Goal: Transaction & Acquisition: Purchase product/service

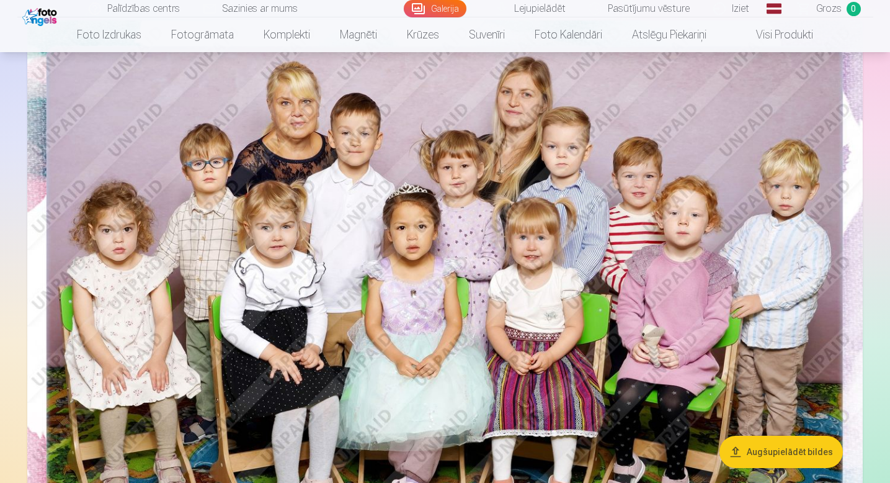
scroll to position [115, 0]
click at [644, 196] on img at bounding box center [445, 300] width 836 height 558
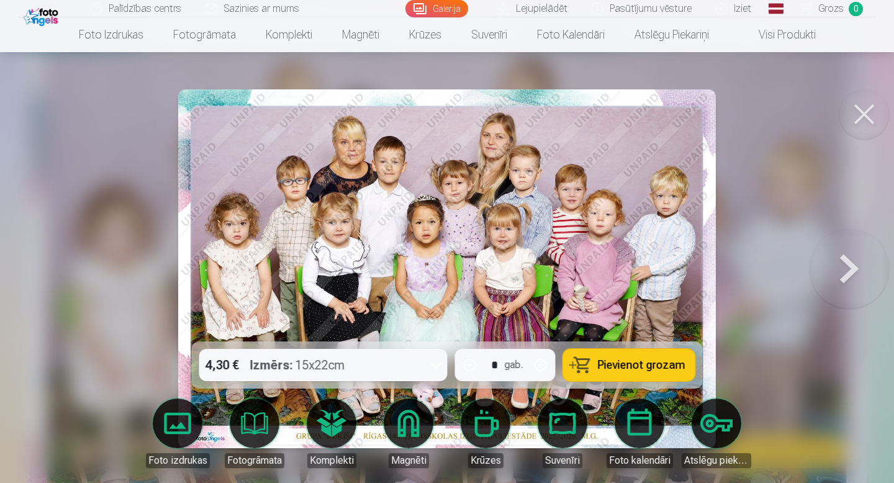
click at [586, 361] on button "Pievienot grozam" at bounding box center [629, 365] width 132 height 32
click at [863, 119] on button at bounding box center [864, 114] width 50 height 50
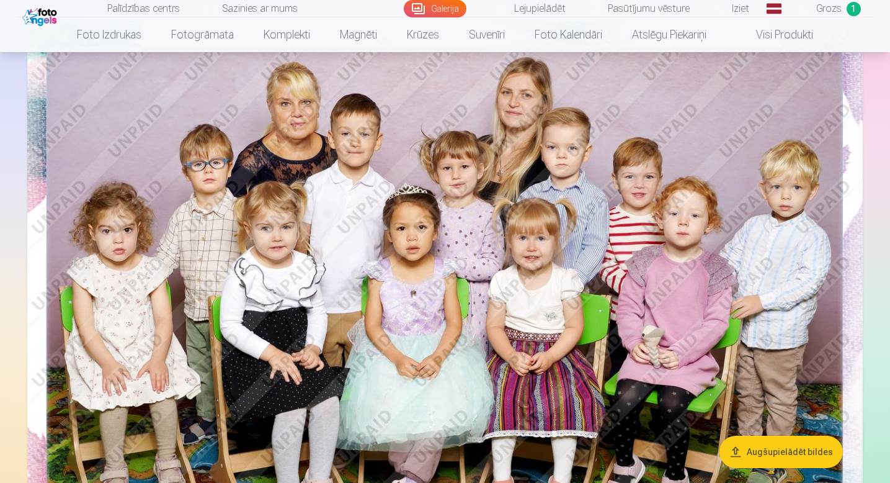
click at [759, 117] on img at bounding box center [445, 300] width 836 height 558
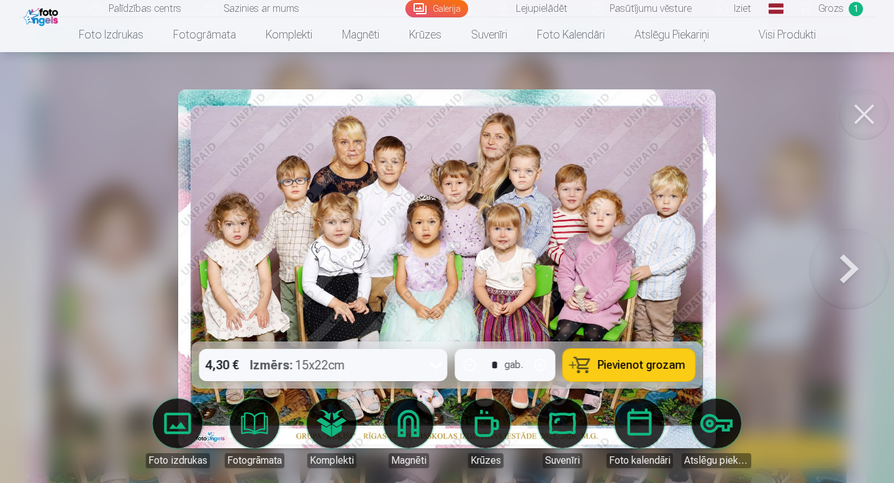
click at [869, 110] on button at bounding box center [864, 114] width 50 height 50
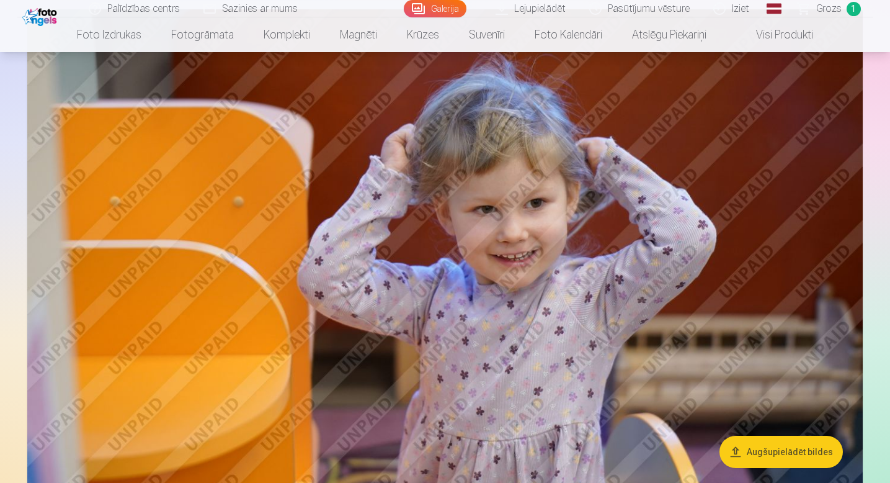
scroll to position [689, 0]
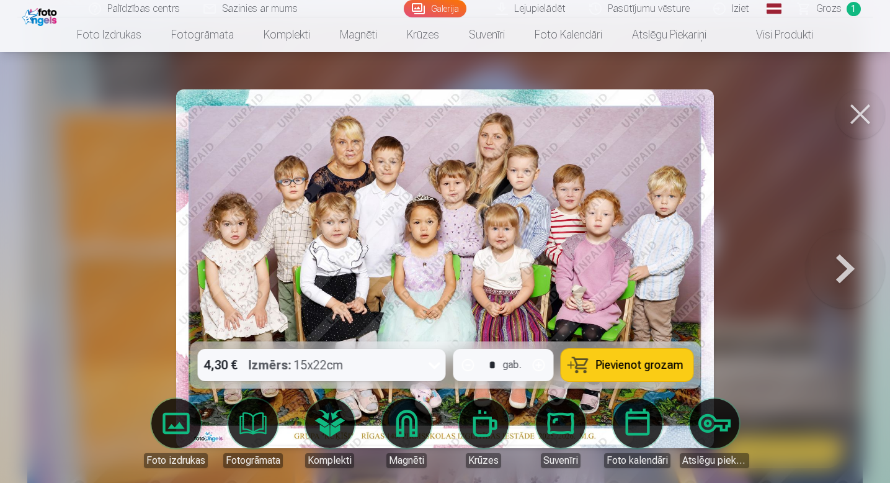
scroll to position [115, 0]
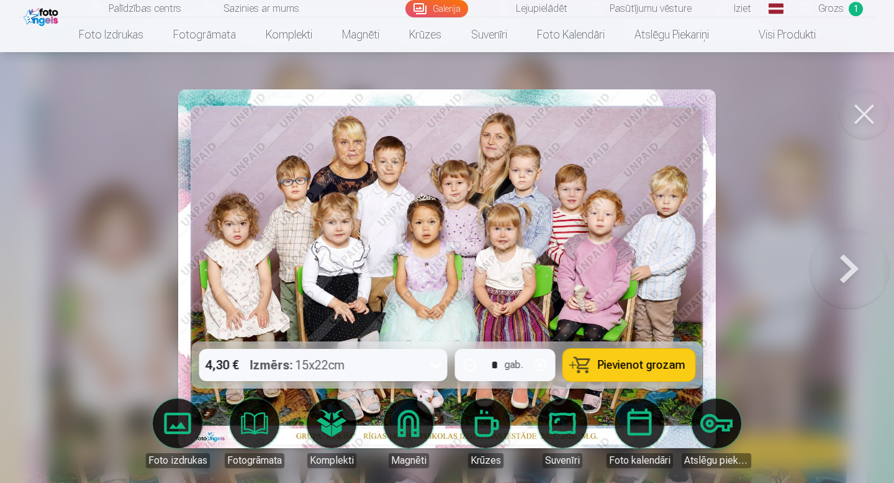
click at [872, 117] on button at bounding box center [864, 114] width 50 height 50
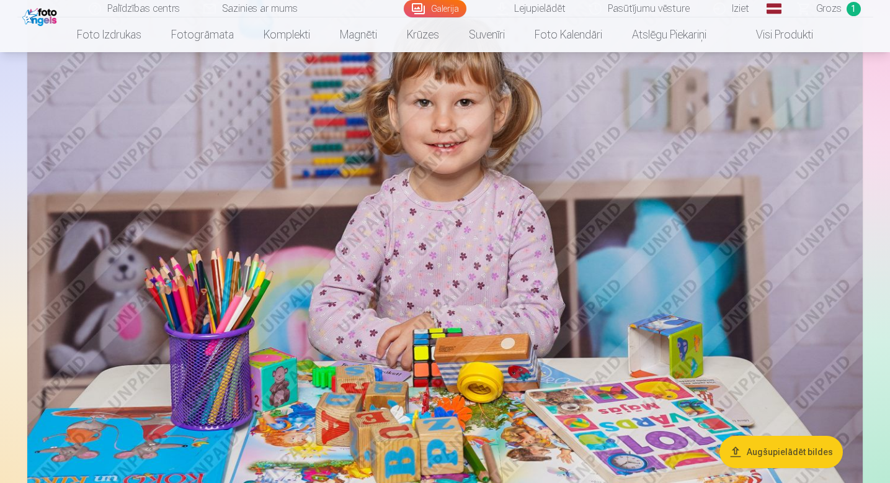
scroll to position [3924, 0]
click at [741, 11] on link "Iziet" at bounding box center [732, 8] width 60 height 17
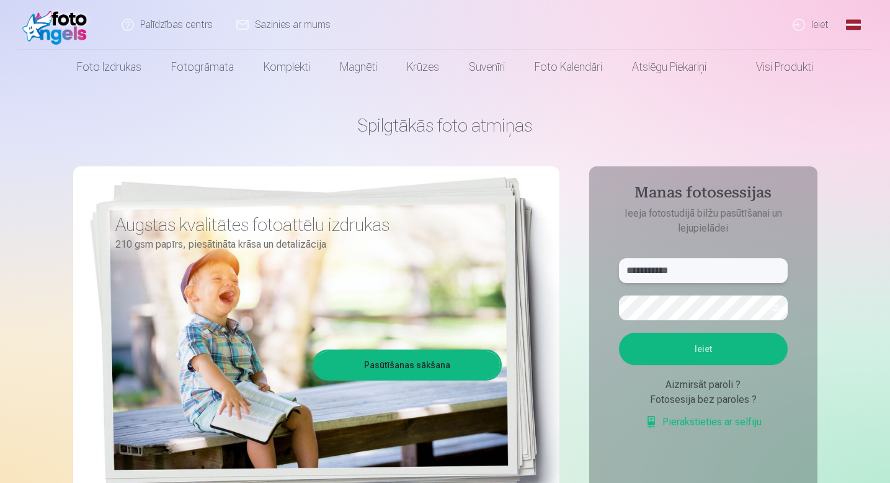
drag, startPoint x: 701, startPoint y: 272, endPoint x: 594, endPoint y: 265, distance: 106.4
click at [594, 265] on aside "**********" at bounding box center [704, 336] width 228 height 341
type input "**********"
click at [658, 354] on button "Ieiet" at bounding box center [703, 349] width 169 height 32
